Goal: Task Accomplishment & Management: Use online tool/utility

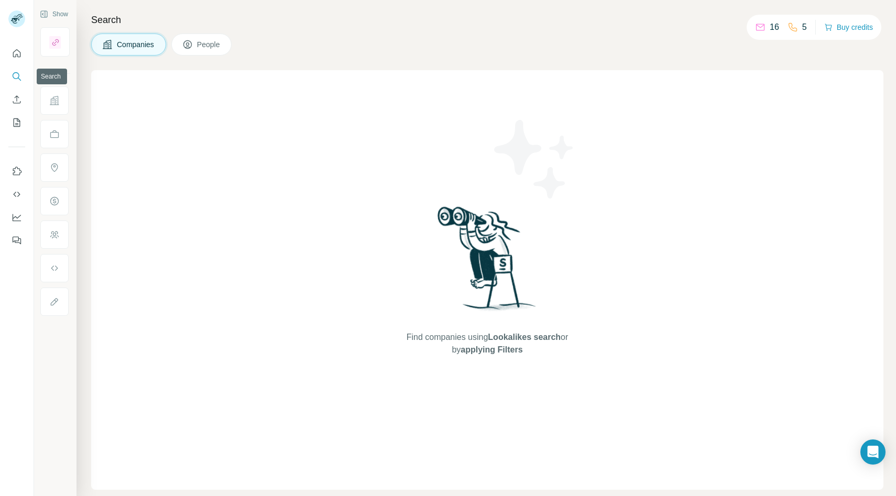
click at [15, 80] on icon "Search" at bounding box center [17, 76] width 10 height 10
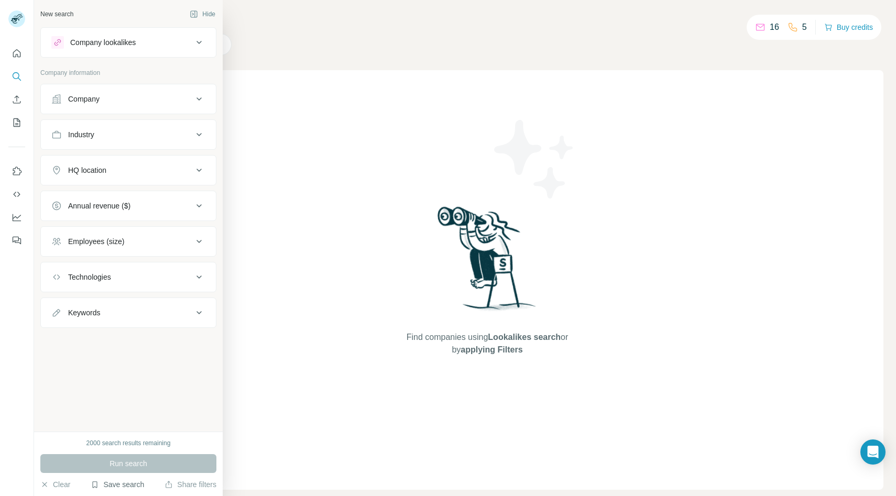
click at [119, 484] on button "Save search" at bounding box center [117, 484] width 53 height 10
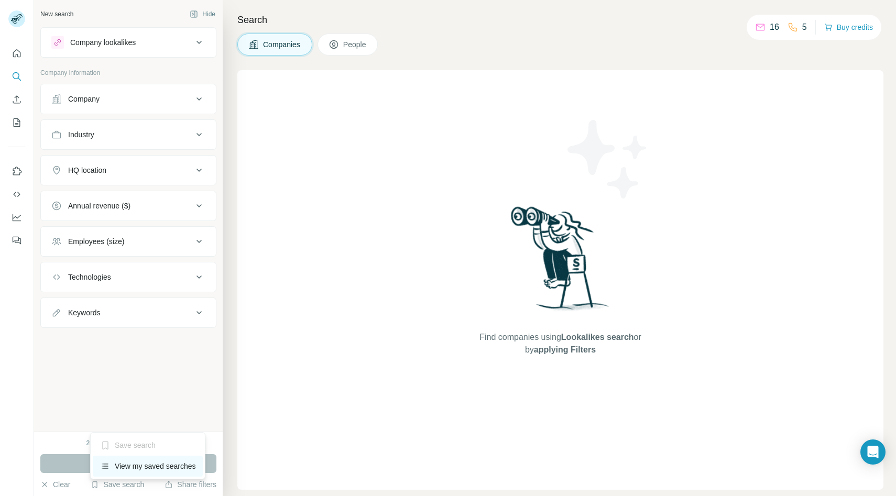
click at [129, 468] on div "View my saved searches" at bounding box center [148, 466] width 111 height 21
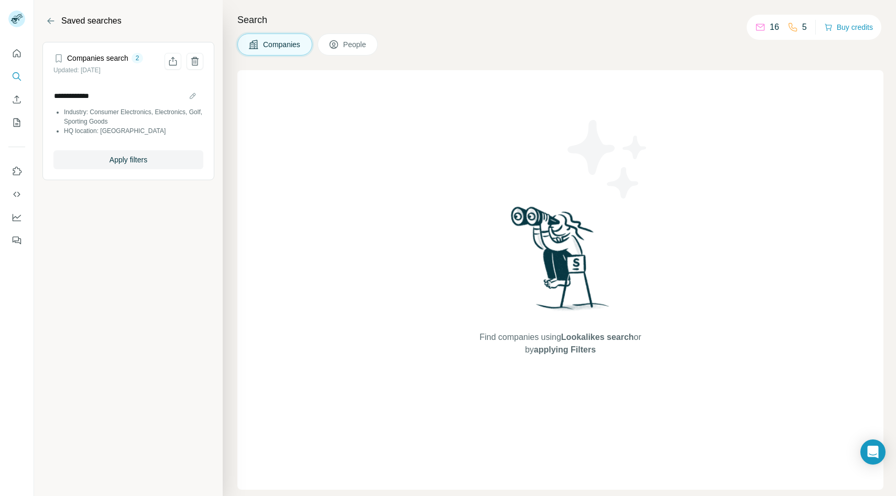
click at [152, 172] on article "**********" at bounding box center [128, 111] width 172 height 138
click at [144, 160] on span "Apply filters" at bounding box center [128, 160] width 38 height 10
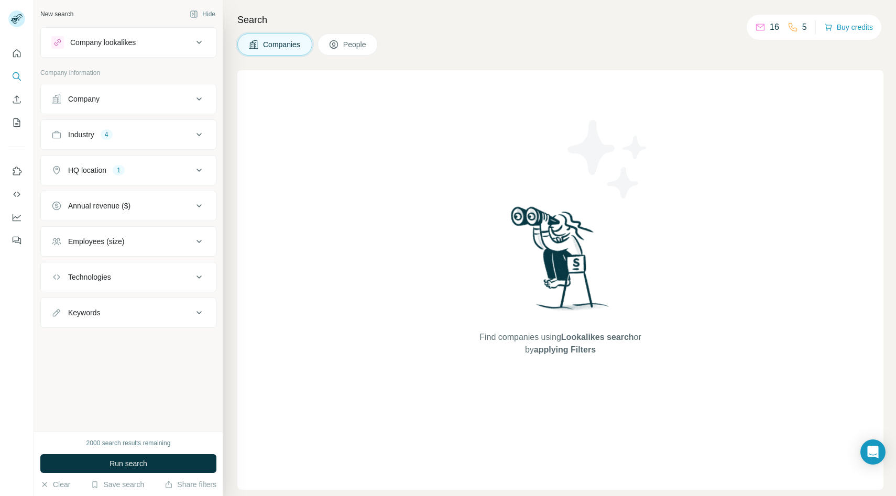
click at [144, 135] on div "Industry 4" at bounding box center [121, 134] width 141 height 10
